Goal: Information Seeking & Learning: Learn about a topic

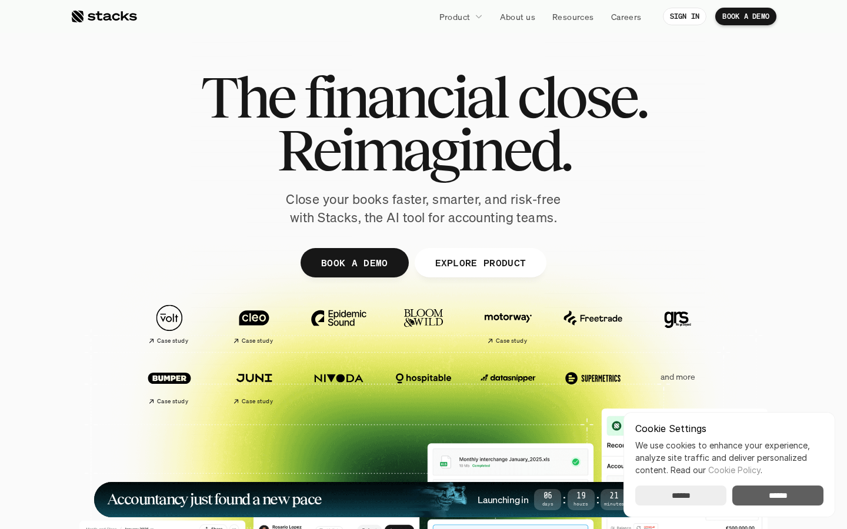
click at [807, 493] on input "******" at bounding box center [777, 496] width 91 height 20
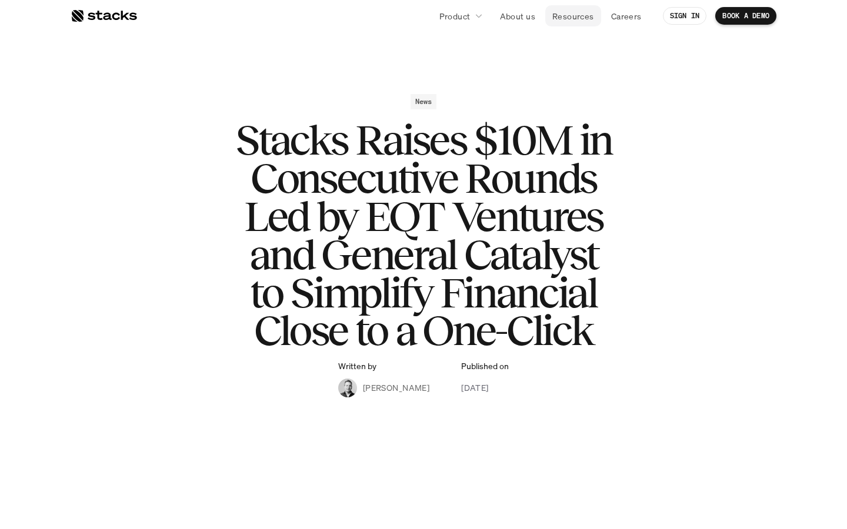
click at [583, 15] on p "Resources" at bounding box center [573, 16] width 42 height 12
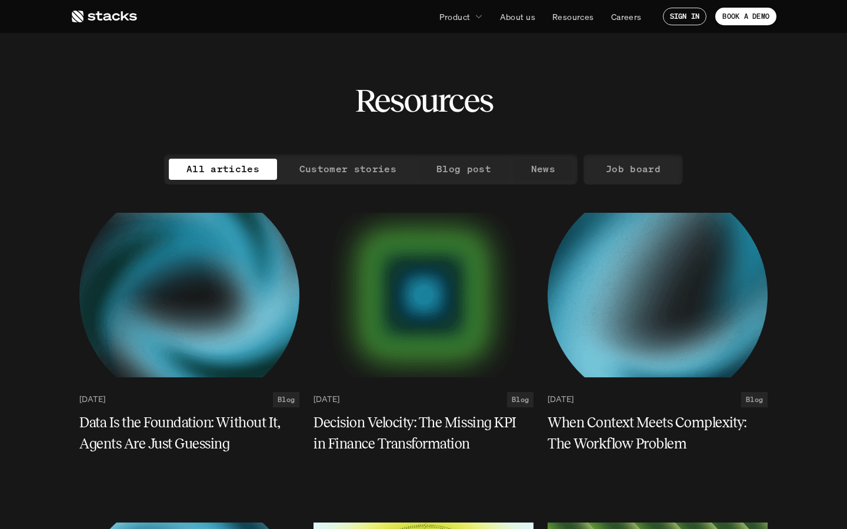
click at [574, 162] on div "All articles Customer stories Blog post News Job board" at bounding box center [423, 169] width 688 height 31
click at [553, 169] on link "News" at bounding box center [542, 169] width 59 height 21
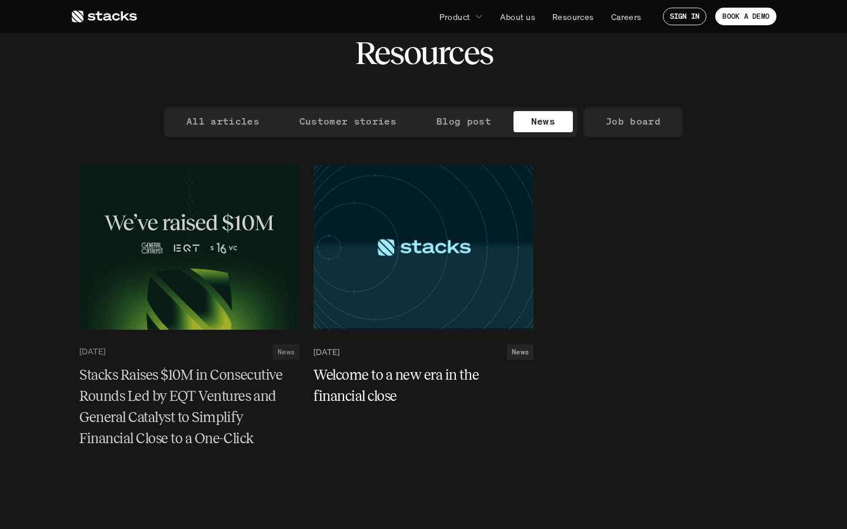
scroll to position [47, 0]
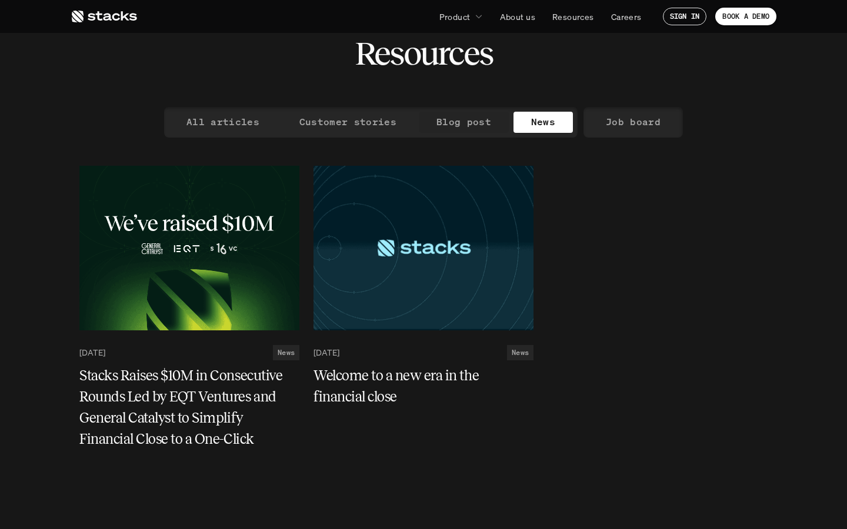
click at [463, 123] on p "Blog post" at bounding box center [463, 121] width 55 height 17
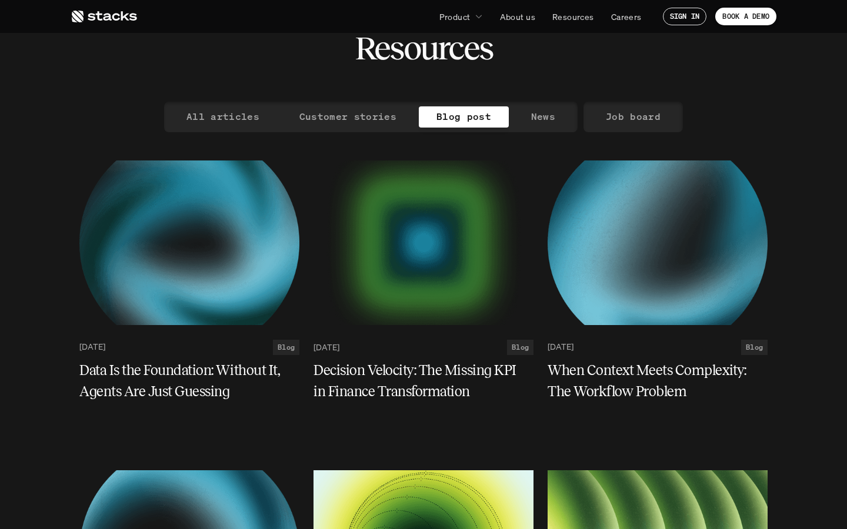
scroll to position [47, 0]
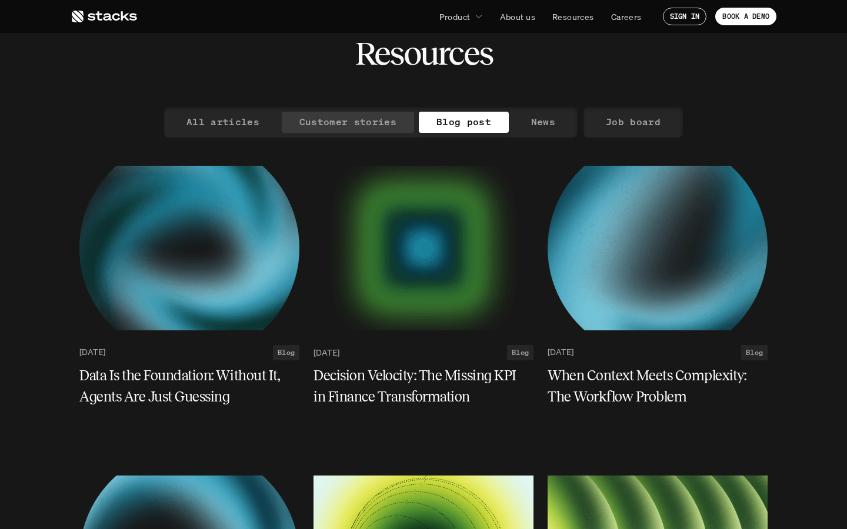
click at [373, 115] on p "Customer stories" at bounding box center [347, 121] width 97 height 17
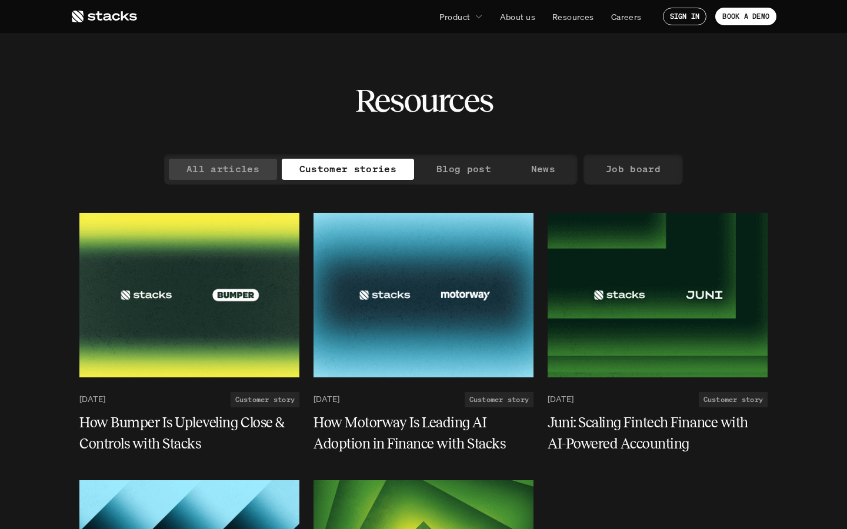
click at [239, 173] on p "All articles" at bounding box center [222, 168] width 73 height 17
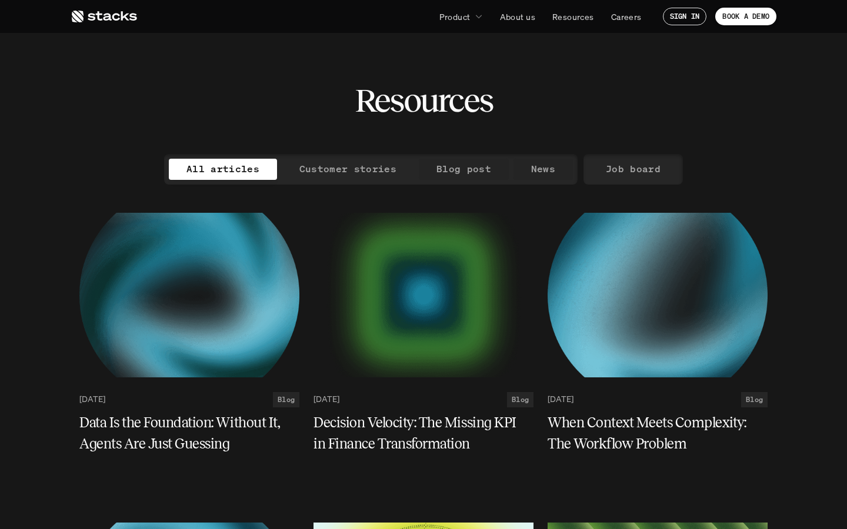
click at [607, 163] on p "Job board" at bounding box center [633, 168] width 55 height 17
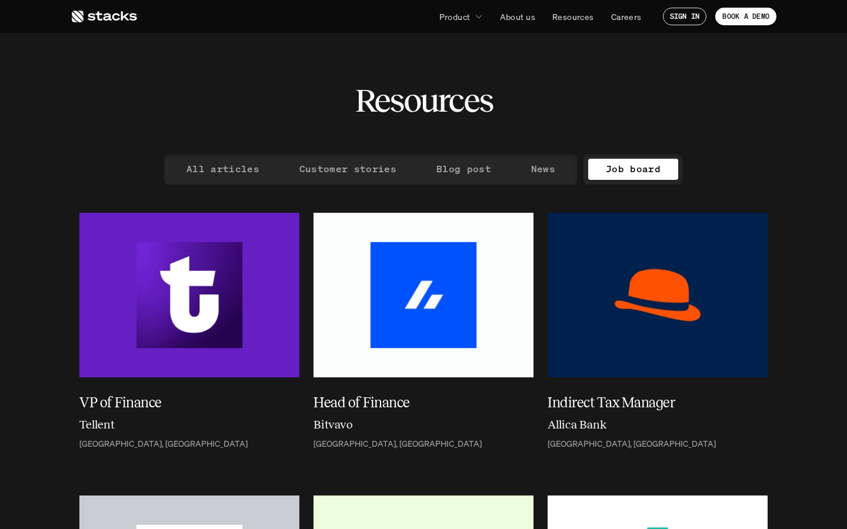
click at [538, 163] on p "News" at bounding box center [543, 168] width 24 height 17
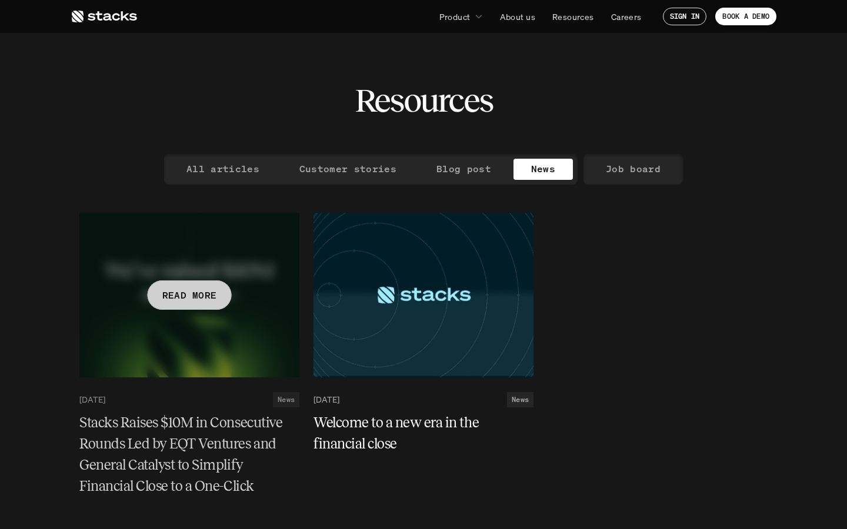
click at [252, 279] on div at bounding box center [189, 295] width 220 height 165
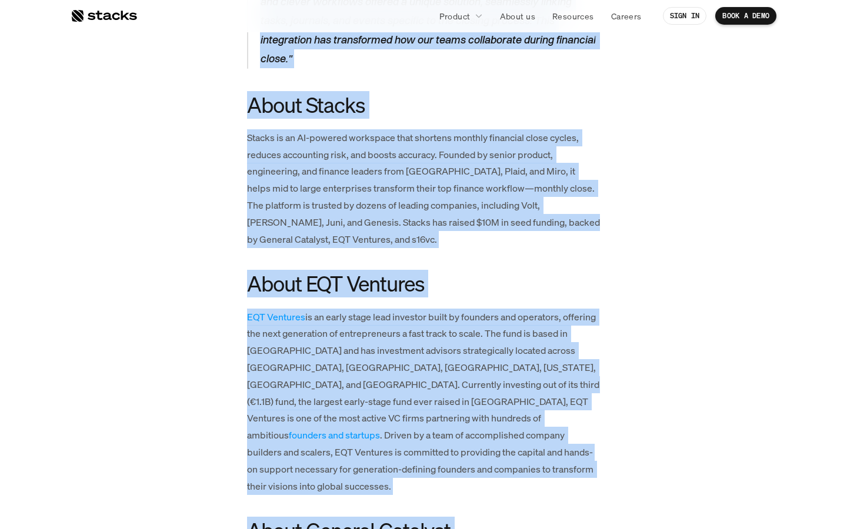
scroll to position [2405, 0]
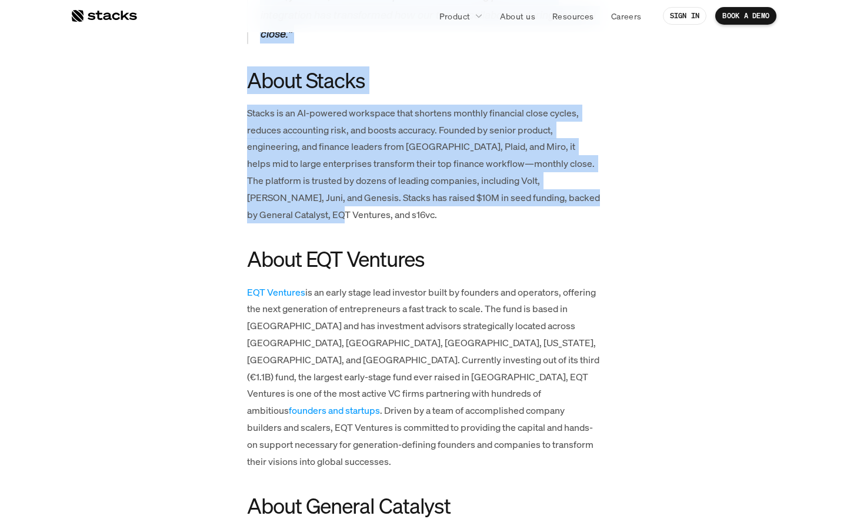
copy article "lorem Ipsumd $46S am Consectetur Adipis Eli se DOE Temporin utl Etdolor Magnaal…"
drag, startPoint x: 247, startPoint y: 108, endPoint x: 577, endPoint y: 156, distance: 333.4
